Goal: Check status: Check status

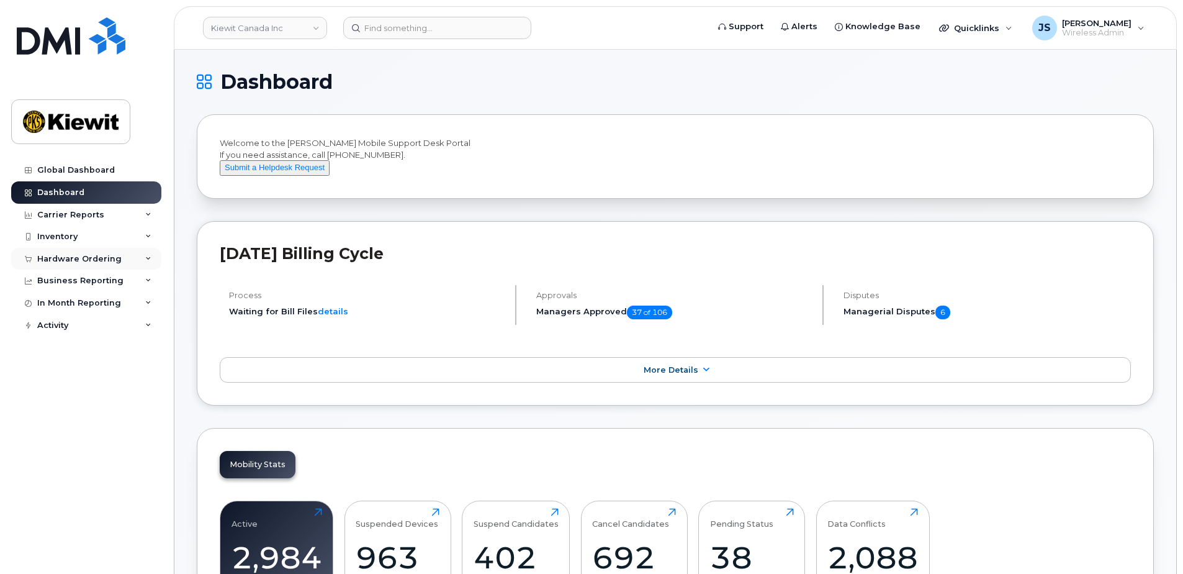
click at [94, 262] on div "Hardware Ordering" at bounding box center [79, 259] width 84 height 10
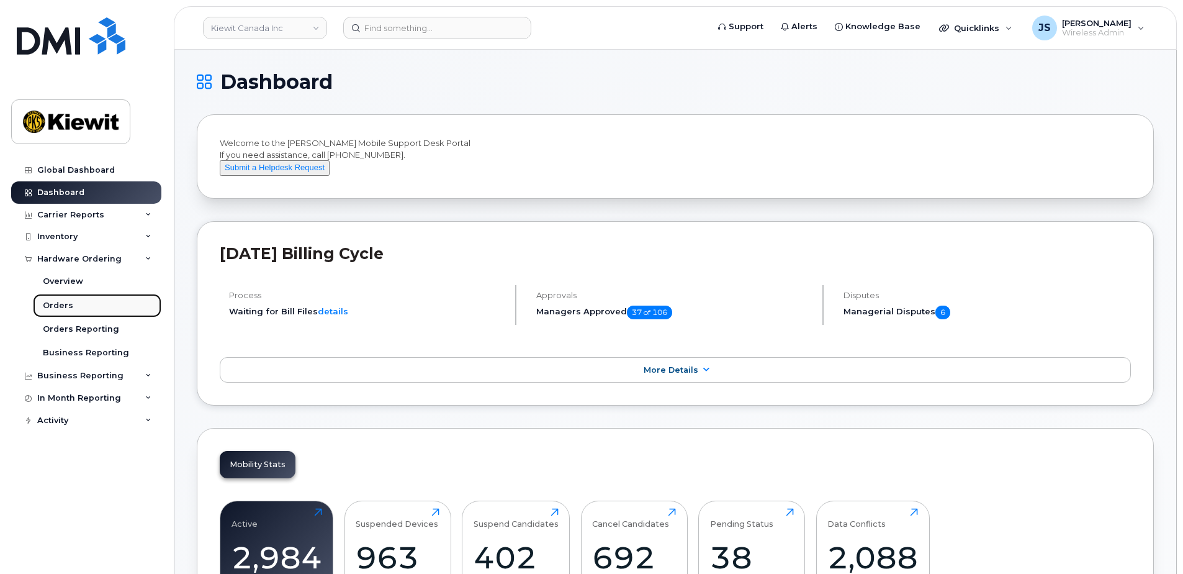
click at [90, 301] on link "Orders" at bounding box center [97, 306] width 129 height 24
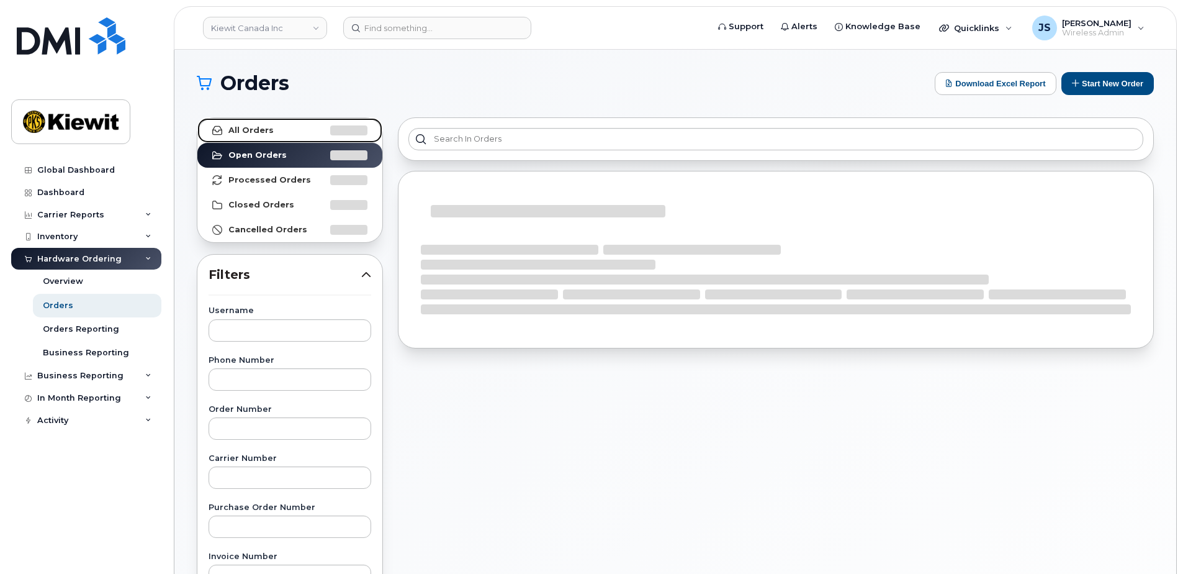
click at [315, 127] on link "All Orders" at bounding box center [289, 130] width 185 height 25
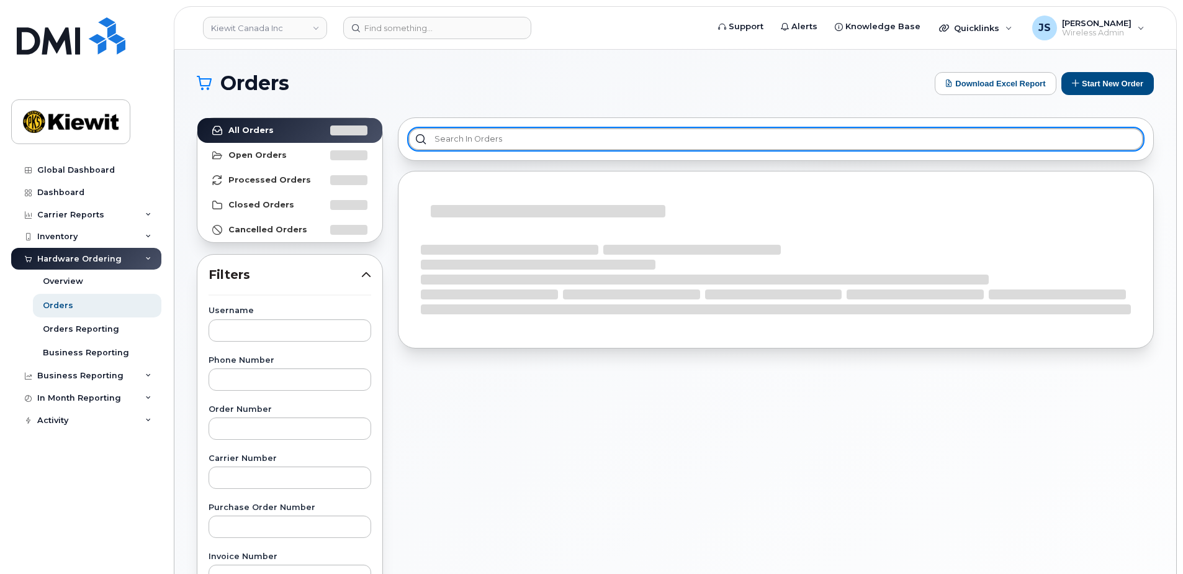
click at [445, 132] on input "text" at bounding box center [776, 139] width 735 height 22
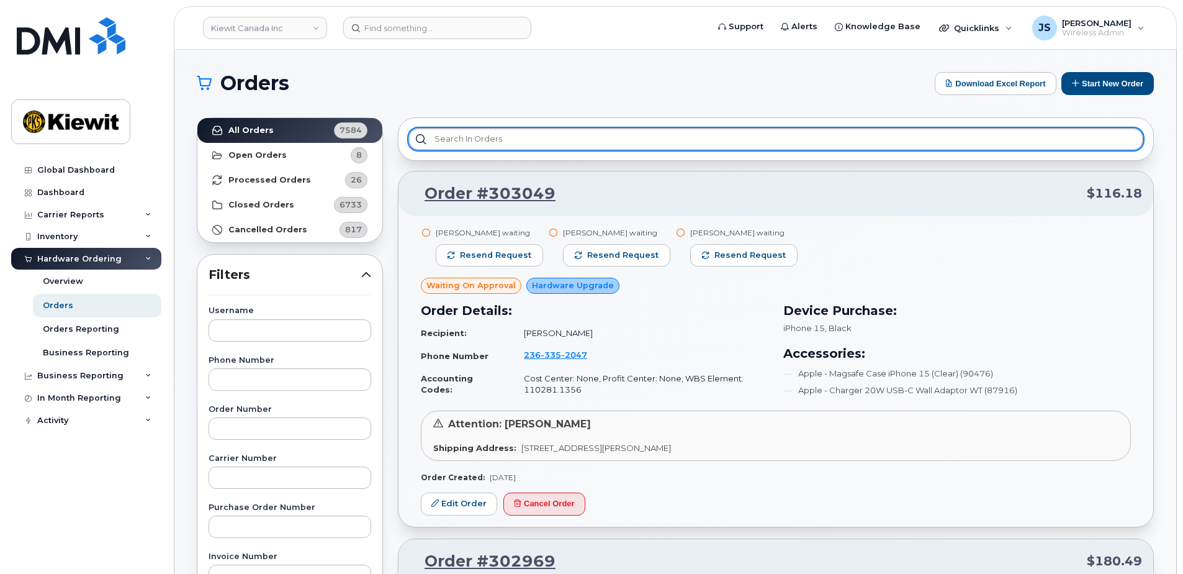
scroll to position [62, 0]
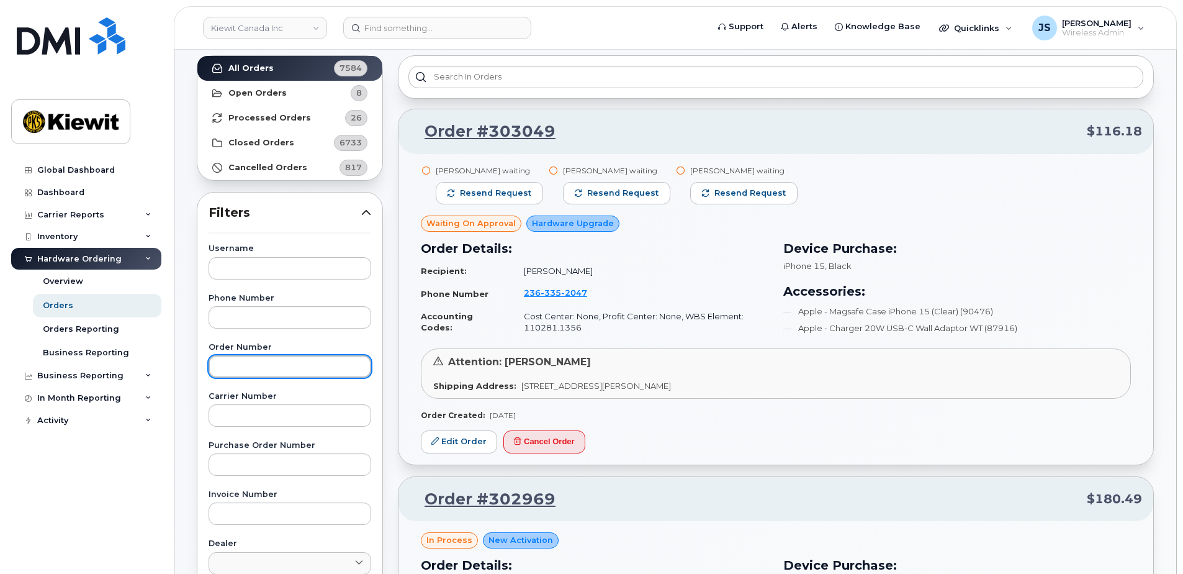
click at [242, 368] on input "text" at bounding box center [290, 366] width 163 height 22
paste input "302184"
type input "302184"
